Goal: Task Accomplishment & Management: Use online tool/utility

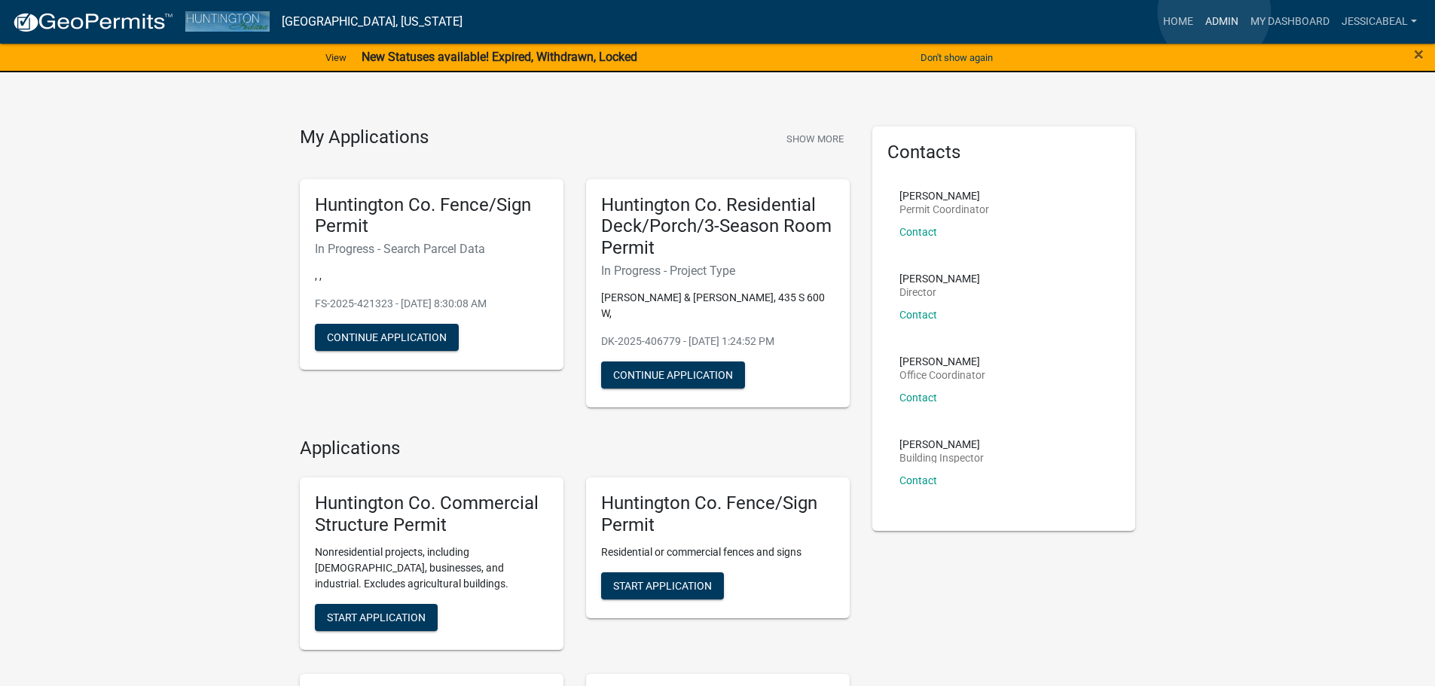
click at [1215, 12] on link "Admin" at bounding box center [1221, 22] width 45 height 29
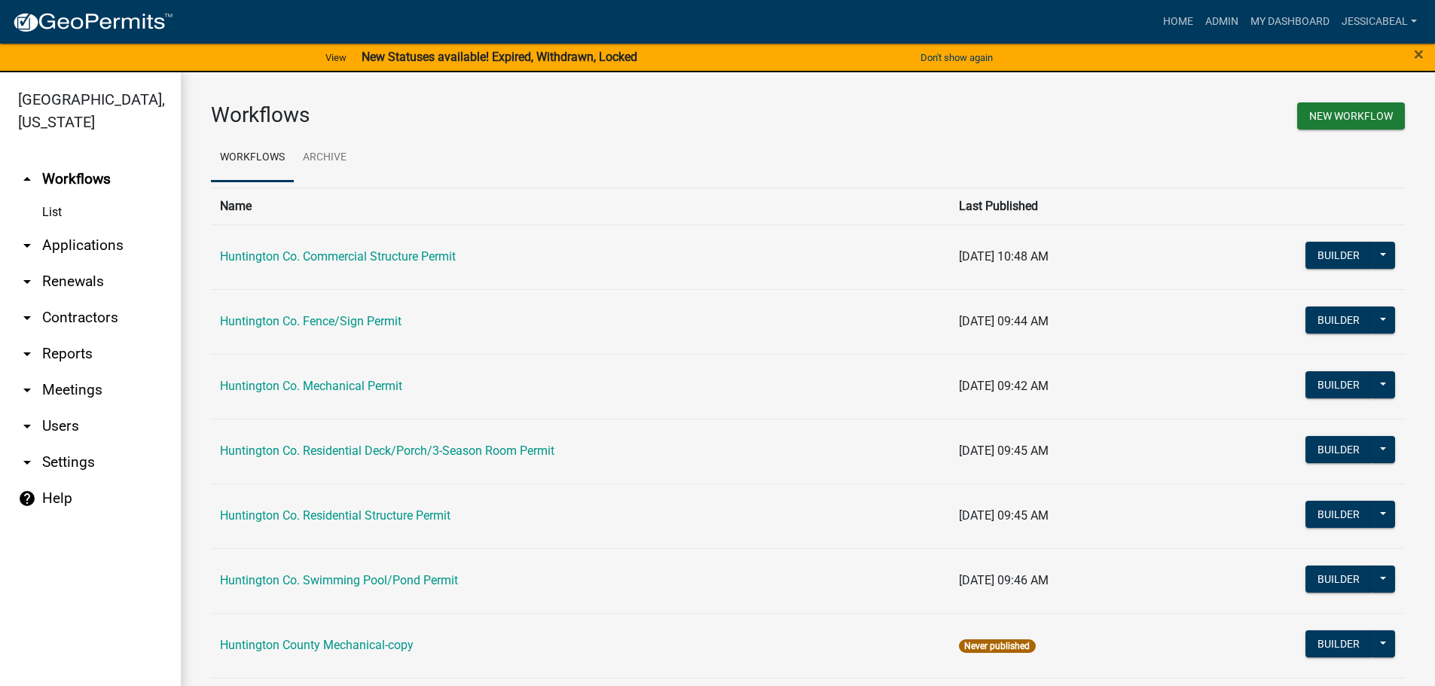
click at [108, 245] on link "arrow_drop_down Applications" at bounding box center [90, 246] width 181 height 36
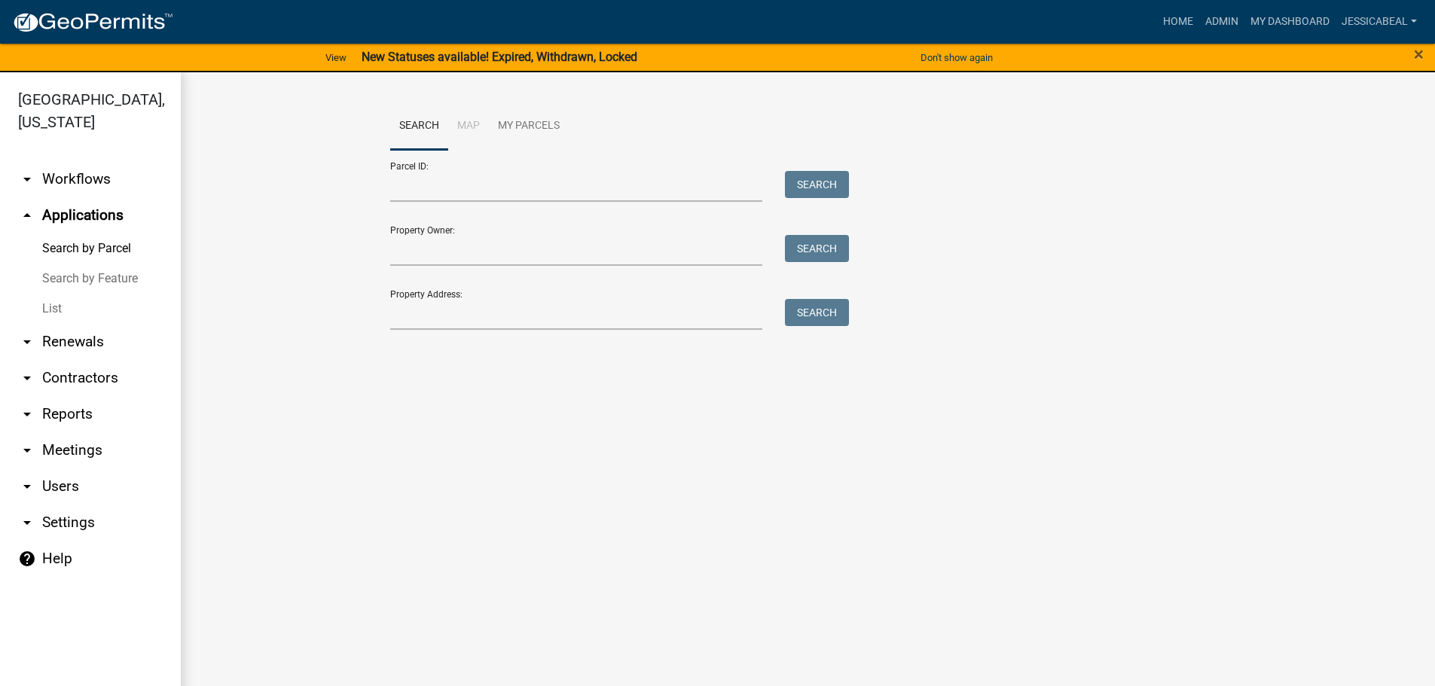
click at [57, 312] on link "List" at bounding box center [90, 309] width 181 height 30
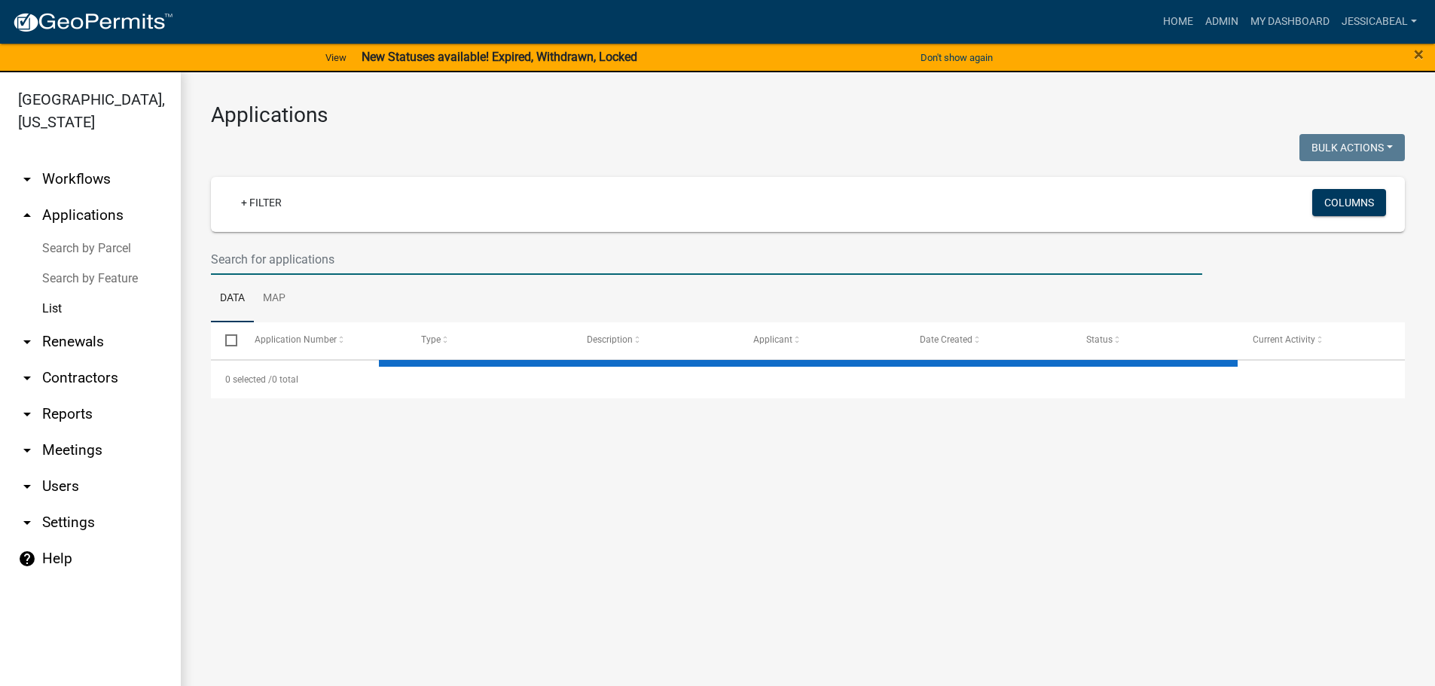
click at [329, 256] on input "text" at bounding box center [707, 259] width 992 height 31
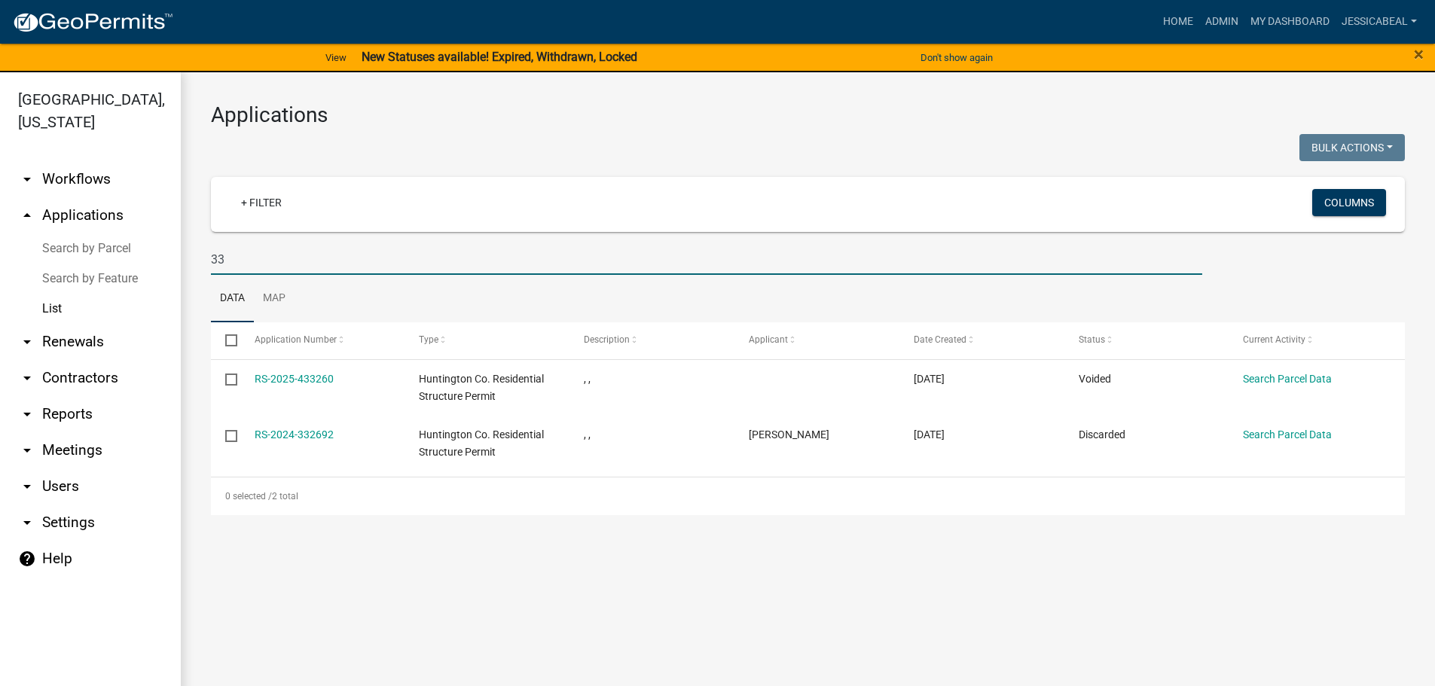
type input "3"
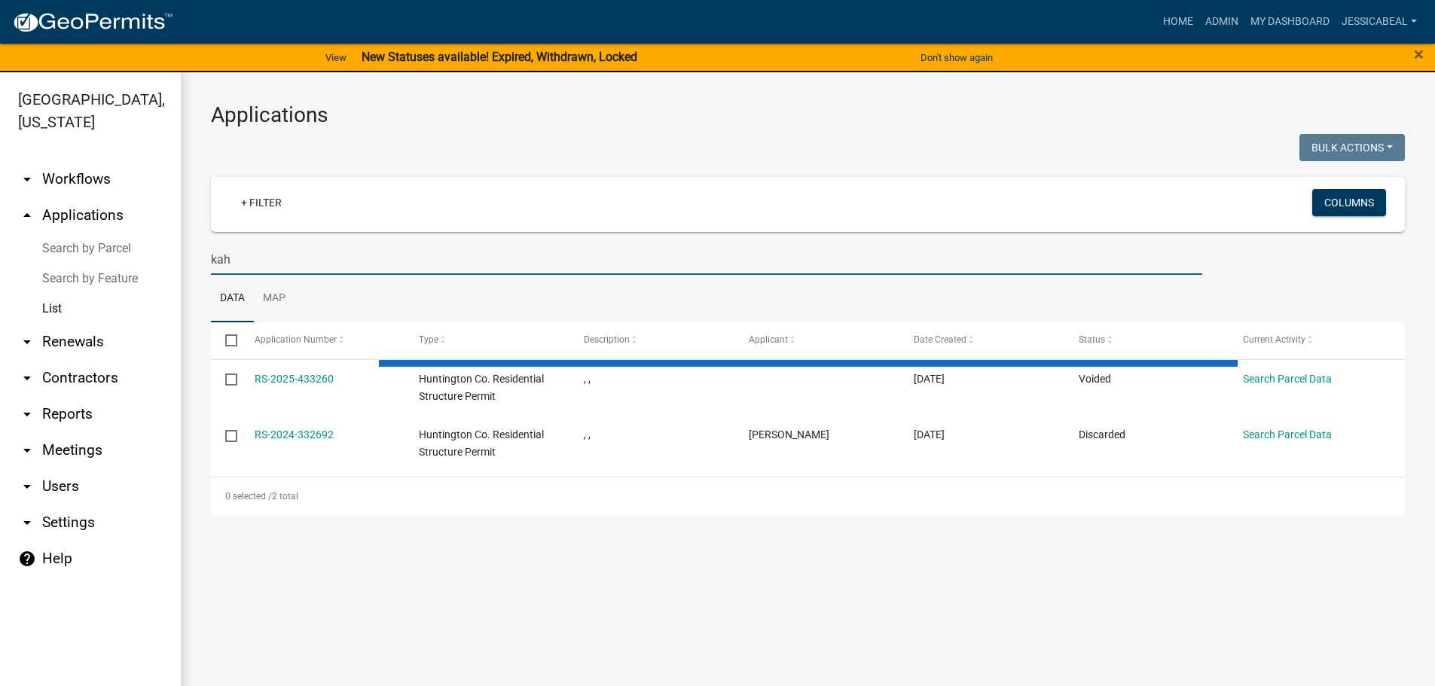
type input "[PERSON_NAME]"
